Goal: Navigation & Orientation: Find specific page/section

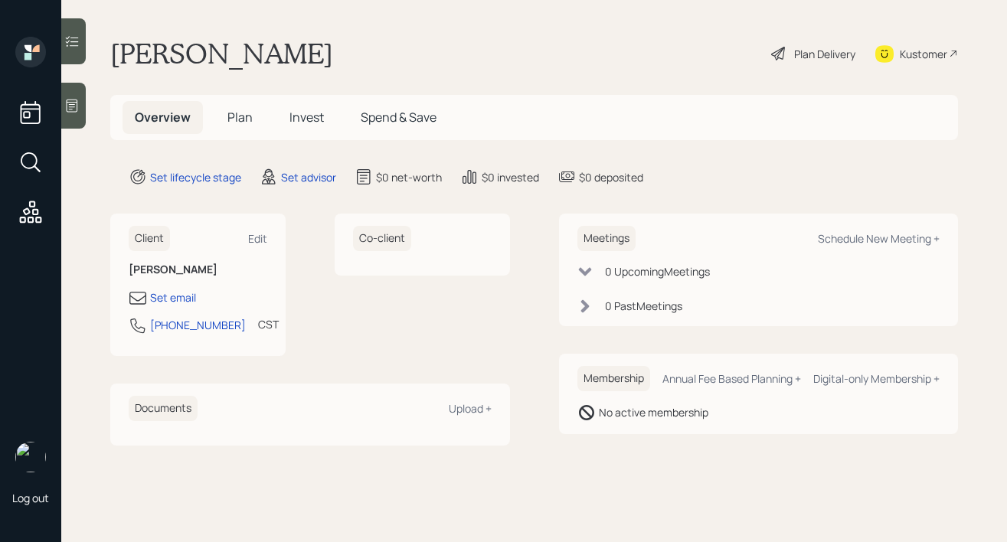
click at [902, 54] on div "Kustomer" at bounding box center [922, 54] width 47 height 16
